Goal: Information Seeking & Learning: Learn about a topic

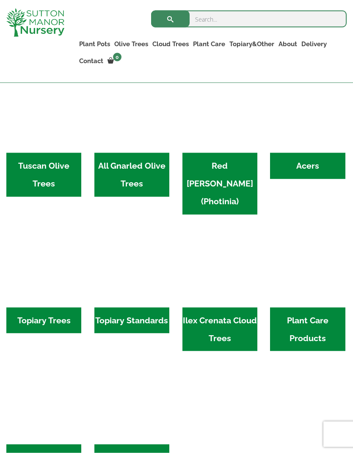
scroll to position [400, 0]
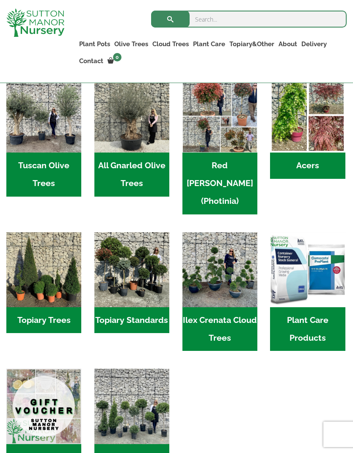
click at [230, 311] on h2 "Ilex Crenata Cloud Trees (141)" at bounding box center [220, 329] width 75 height 44
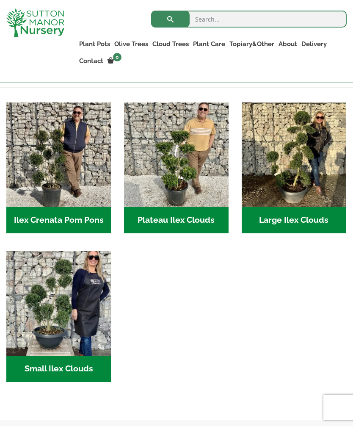
scroll to position [187, 0]
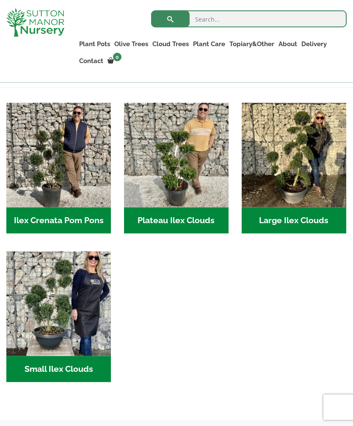
click at [64, 181] on img "Visit product category Ilex Crenata Pom Pons" at bounding box center [58, 155] width 105 height 105
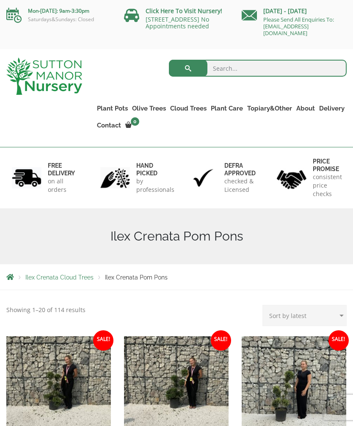
click at [192, 382] on img at bounding box center [176, 388] width 105 height 105
